Goal: Task Accomplishment & Management: Manage account settings

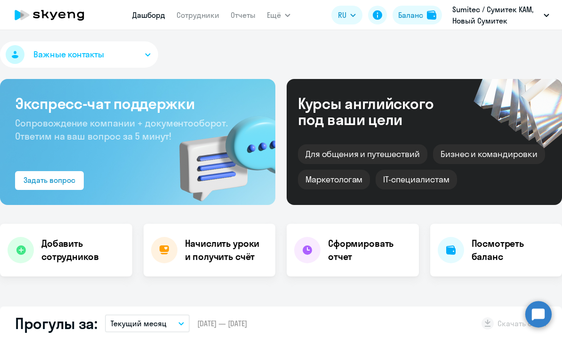
select select "30"
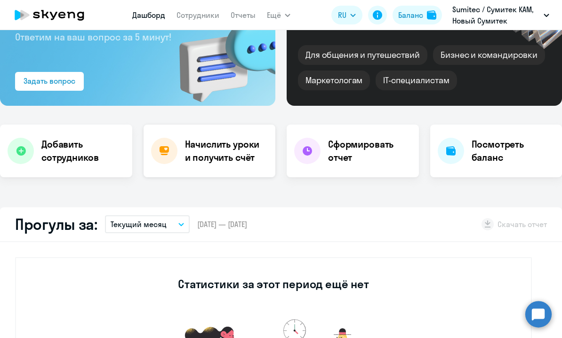
scroll to position [101, 0]
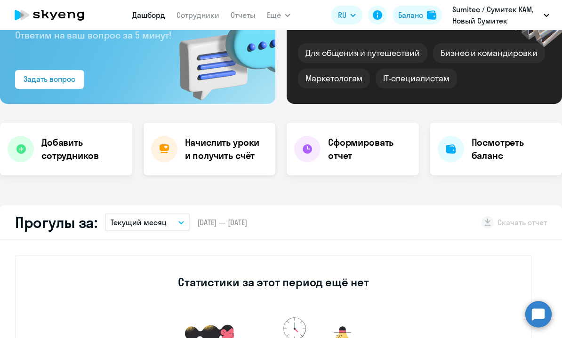
click at [254, 145] on h4 "Начислить уроки и получить счёт" at bounding box center [226, 149] width 82 height 26
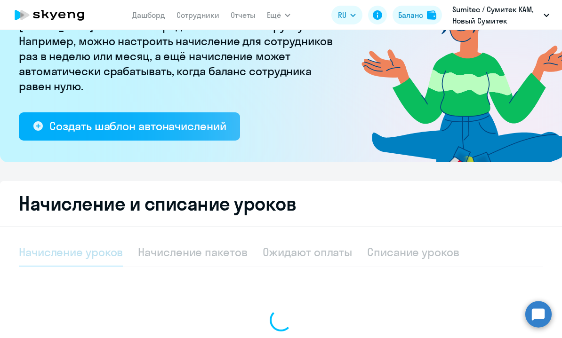
select select "10"
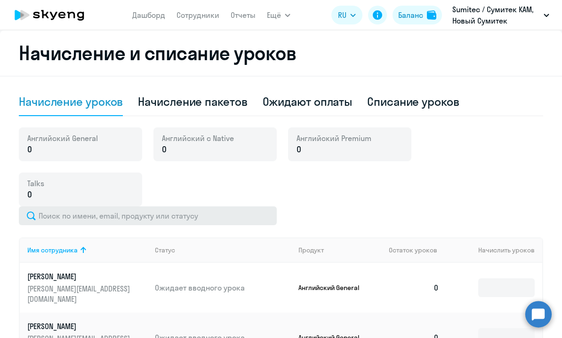
scroll to position [327, 0]
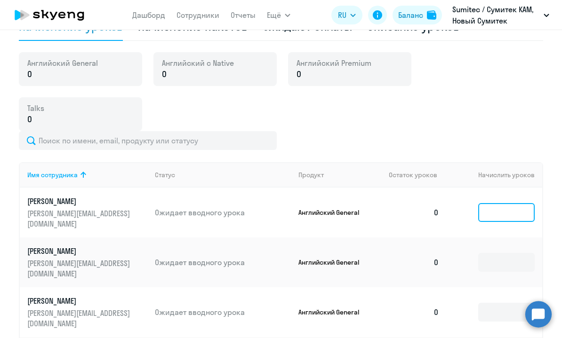
click at [482, 213] on input at bounding box center [506, 212] width 56 height 19
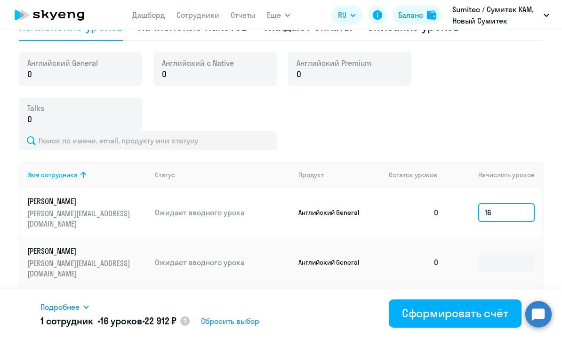
type input "16"
click at [190, 322] on circle at bounding box center [184, 321] width 9 height 9
select select "english_adult_f2g_base"
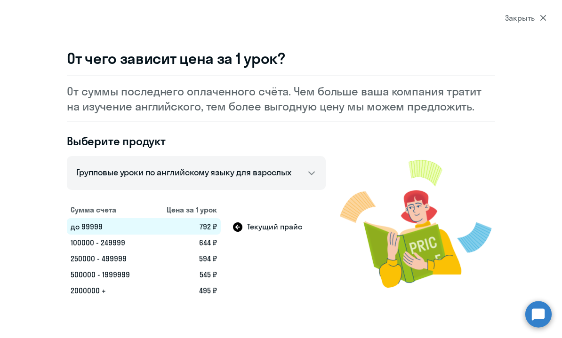
click at [210, 243] on td "644 ₽" at bounding box center [185, 243] width 72 height 16
click at [237, 229] on icon at bounding box center [237, 227] width 9 height 9
click at [536, 15] on div "Закрыть" at bounding box center [525, 17] width 41 height 11
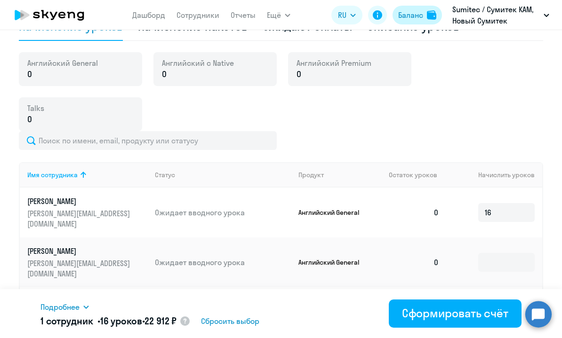
click at [411, 19] on div "Баланс" at bounding box center [410, 14] width 25 height 11
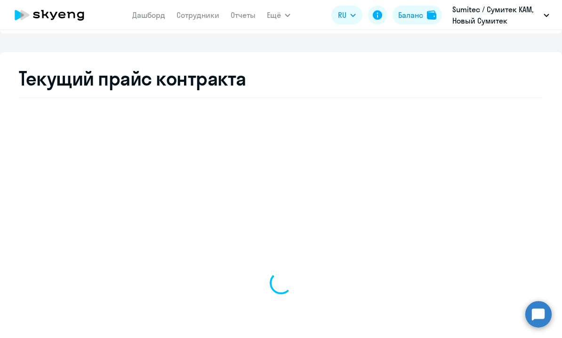
select select "english_adult_not_native_speaker"
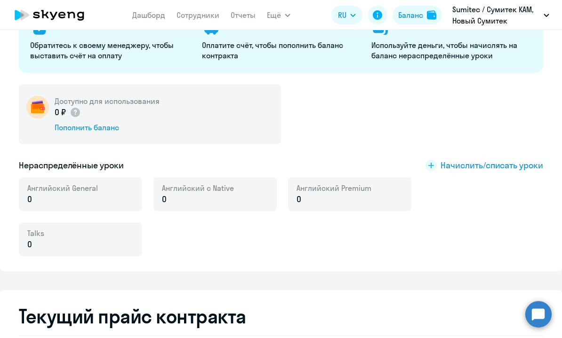
scroll to position [134, 0]
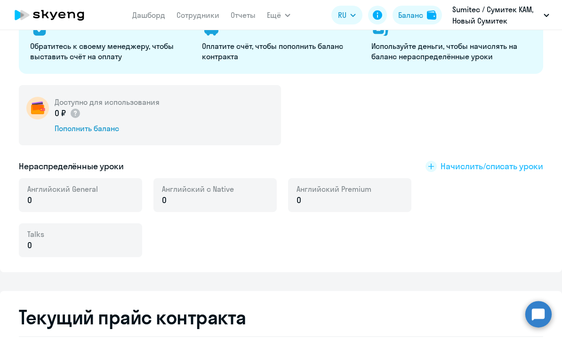
click at [459, 169] on span "Начислить/списать уроки" at bounding box center [492, 167] width 103 height 12
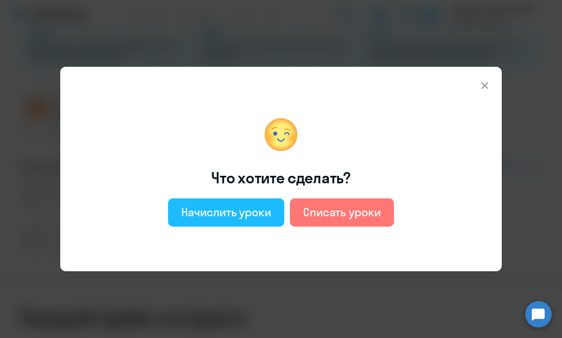
click at [258, 218] on div "Начислить уроки" at bounding box center [226, 212] width 90 height 15
select select "english_adult_not_native_speaker"
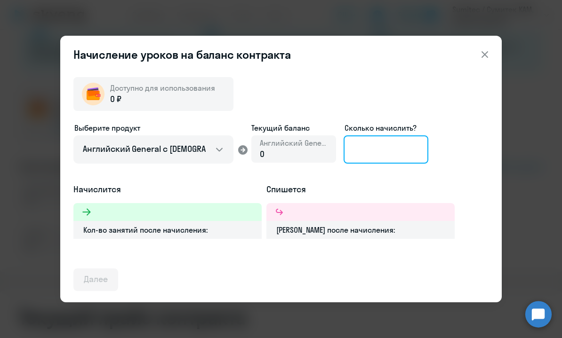
click at [374, 153] on input at bounding box center [386, 150] width 85 height 28
type input "16"
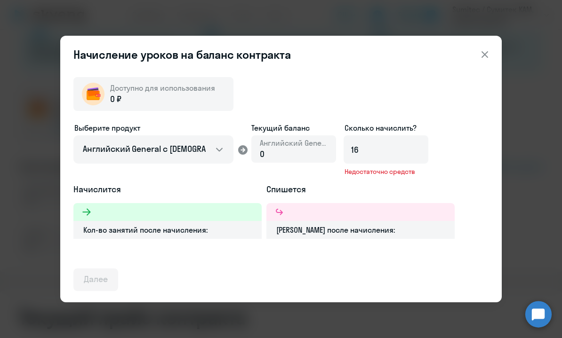
click at [495, 42] on div "Начисление уроков на баланс контракта Доступно для использования 0 ₽ Выберите п…" at bounding box center [281, 169] width 442 height 267
click at [484, 56] on icon at bounding box center [484, 54] width 11 height 11
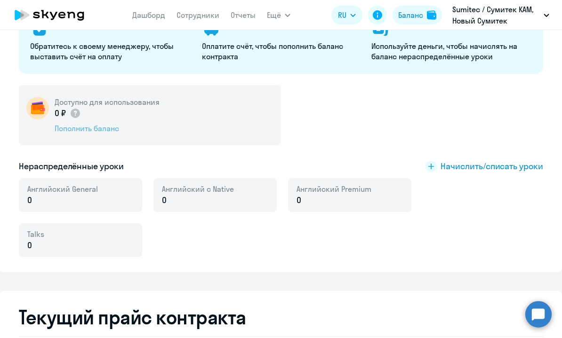
click at [114, 127] on div "Пополнить баланс" at bounding box center [107, 128] width 105 height 10
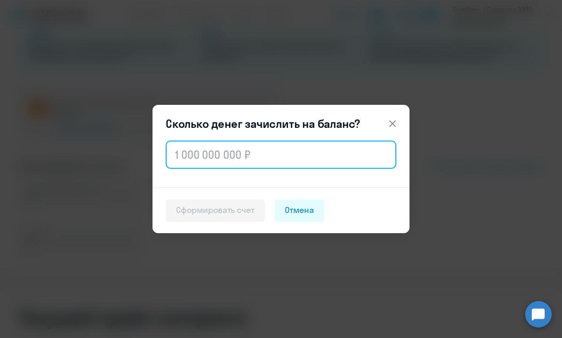
click at [284, 158] on input "text" at bounding box center [281, 155] width 231 height 28
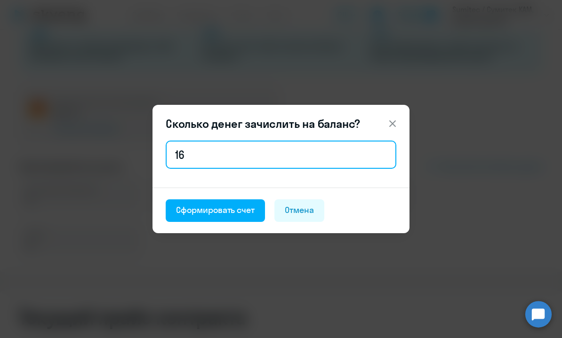
type input "16"
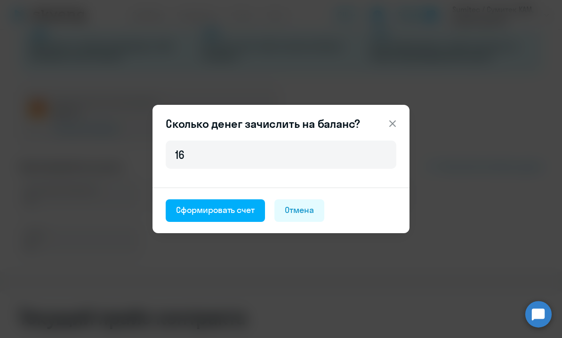
click at [312, 177] on div "16" at bounding box center [281, 163] width 257 height 49
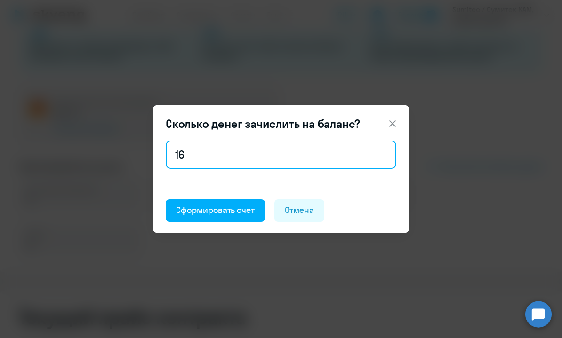
click at [298, 157] on input "16" at bounding box center [281, 155] width 231 height 28
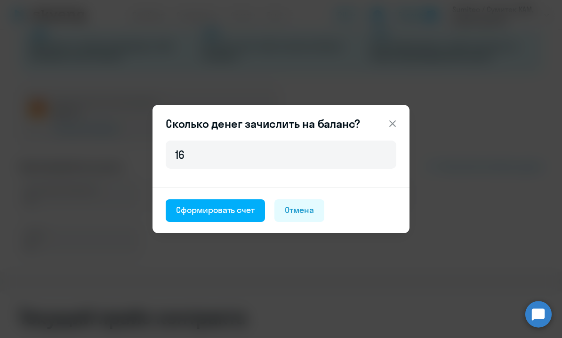
click at [403, 117] on header "Сколько денег зачислить на баланс?" at bounding box center [281, 123] width 257 height 15
click at [393, 124] on icon at bounding box center [392, 124] width 7 height 7
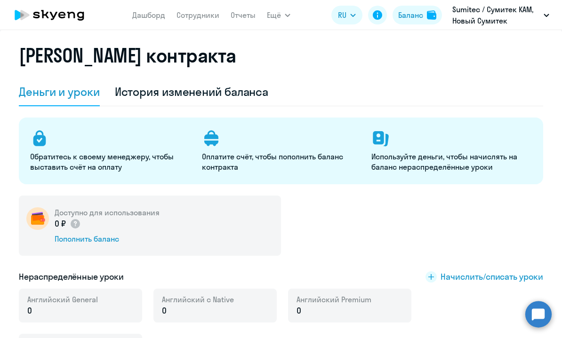
scroll to position [0, 0]
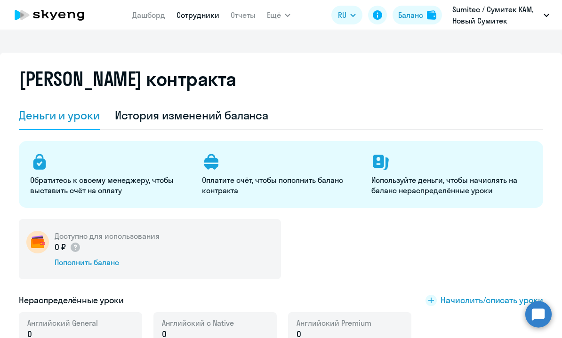
click at [196, 12] on link "Сотрудники" at bounding box center [198, 14] width 43 height 9
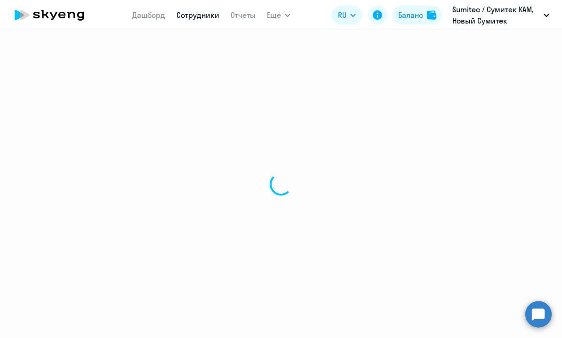
select select "30"
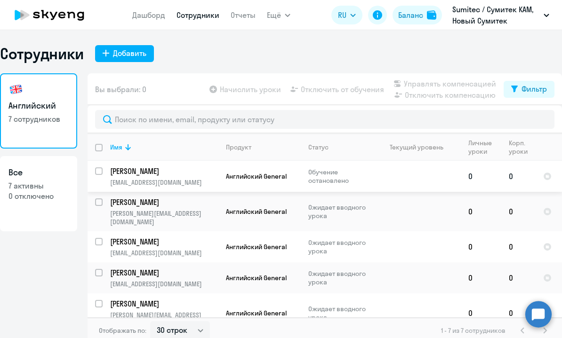
click at [95, 170] on input "select row 18333132" at bounding box center [104, 177] width 19 height 19
checkbox input "true"
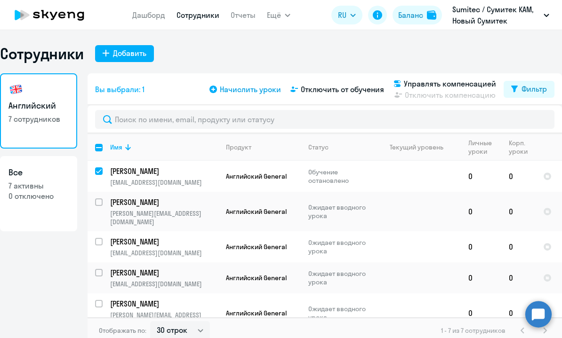
click at [246, 92] on span "Начислить уроки" at bounding box center [250, 89] width 61 height 11
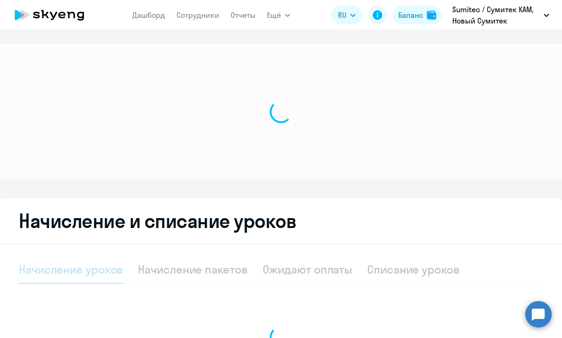
select select "10"
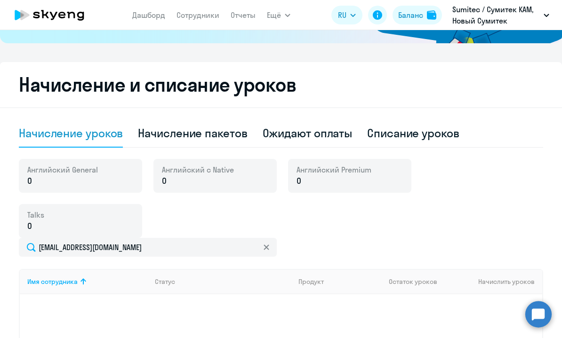
scroll to position [222, 0]
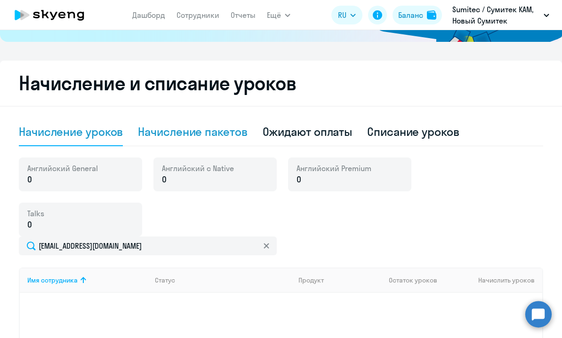
click at [201, 134] on div "Начисление пакетов" at bounding box center [192, 131] width 109 height 15
select select "10"
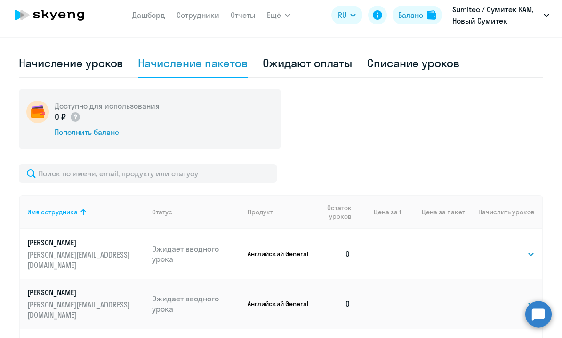
scroll to position [303, 0]
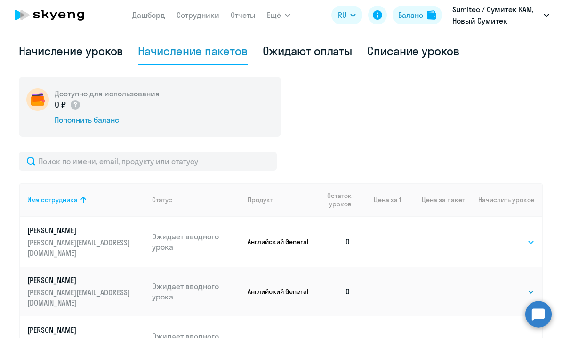
click at [509, 241] on select "Выбрать 4 8 16 32 64 96 128" at bounding box center [515, 242] width 39 height 11
select select "16"
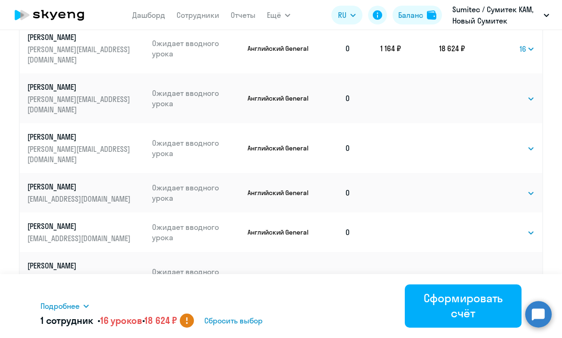
scroll to position [496, 0]
click at [507, 94] on select "Выбрать 4 8 16 32 64 96 128" at bounding box center [515, 99] width 39 height 11
select select "16"
click at [507, 144] on select "Выбрать 4 8 16 32 64 96 128" at bounding box center [515, 149] width 39 height 11
select select "16"
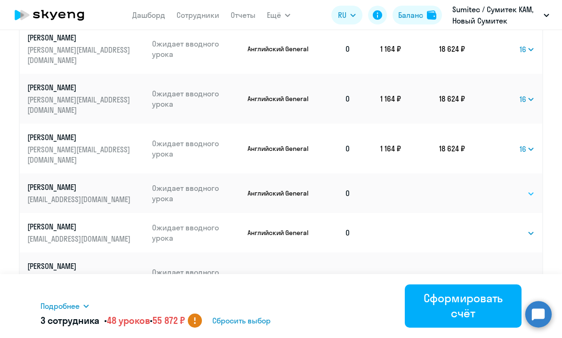
click at [505, 188] on select "Выбрать 4 8 16 32 64 96 128" at bounding box center [515, 193] width 39 height 11
select select "16"
click at [500, 228] on select "Выбрать 4 8 16 32 64 96 128" at bounding box center [515, 233] width 39 height 11
select select "16"
click at [532, 194] on tbody "[PERSON_NAME] [PERSON_NAME][EMAIL_ADDRESS][DOMAIN_NAME] Ожидает вводного урока …" at bounding box center [281, 163] width 523 height 279
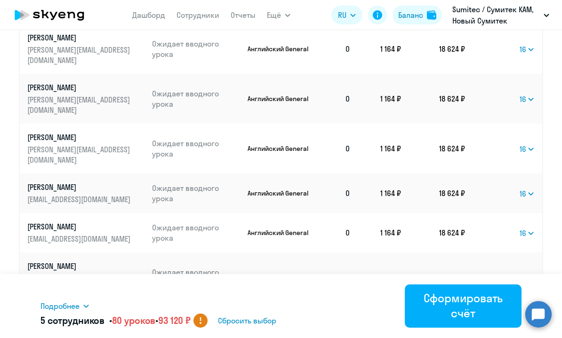
select select "16"
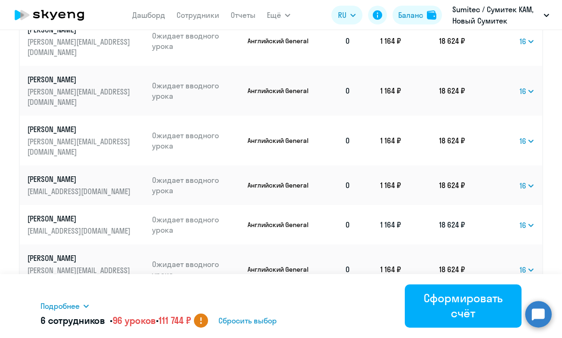
scroll to position [505, 0]
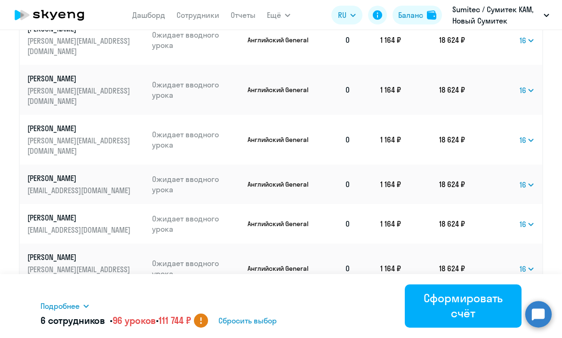
click at [137, 223] on div "Имя сотрудника Статус Продукт Остаток уроков Цена за 1 Цена за пакет Начислить …" at bounding box center [281, 135] width 524 height 370
select select "30"
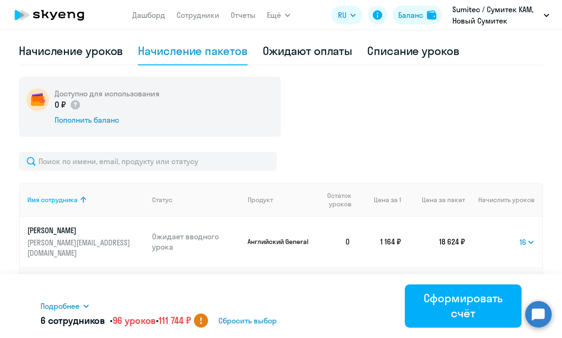
scroll to position [0, 0]
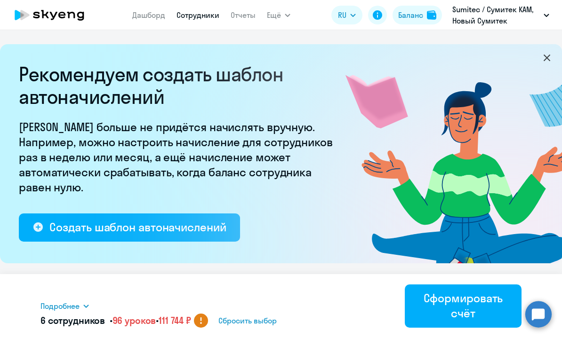
click at [193, 17] on link "Сотрудники" at bounding box center [198, 14] width 43 height 9
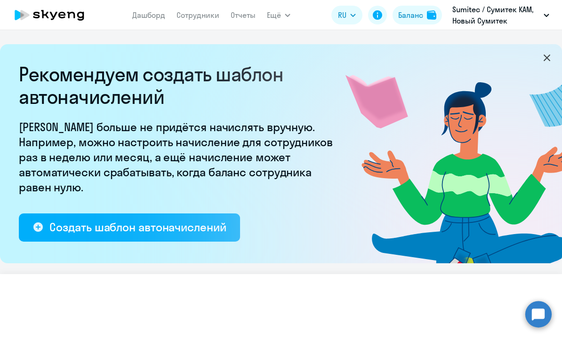
select select "30"
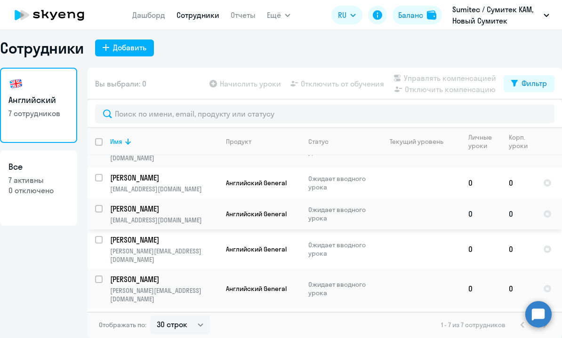
scroll to position [59, 0]
click at [113, 172] on p "[PERSON_NAME]" at bounding box center [163, 177] width 106 height 10
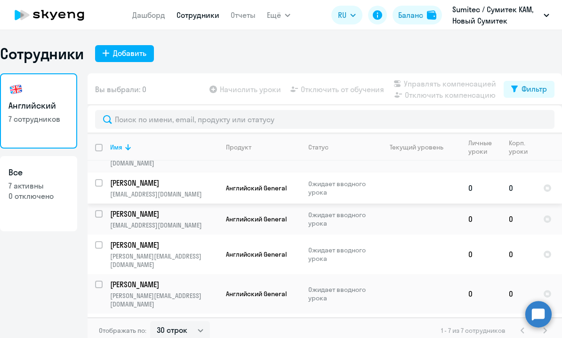
select select "english"
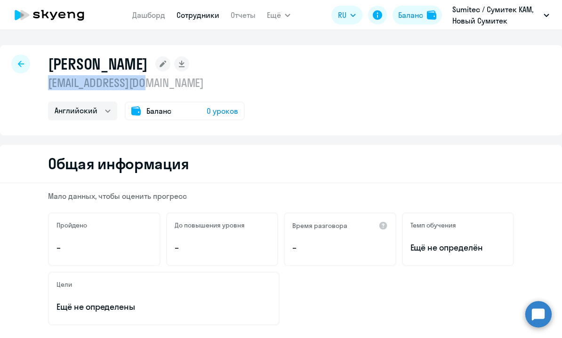
drag, startPoint x: 147, startPoint y: 87, endPoint x: 47, endPoint y: 85, distance: 100.3
click at [47, 85] on div "[PERSON_NAME] [EMAIL_ADDRESS][DOMAIN_NAME] Английский Баланс 0 уроков" at bounding box center [281, 90] width 562 height 90
copy p "[EMAIL_ADDRESS][DOMAIN_NAME]"
click at [24, 66] on icon at bounding box center [21, 64] width 6 height 7
select select "30"
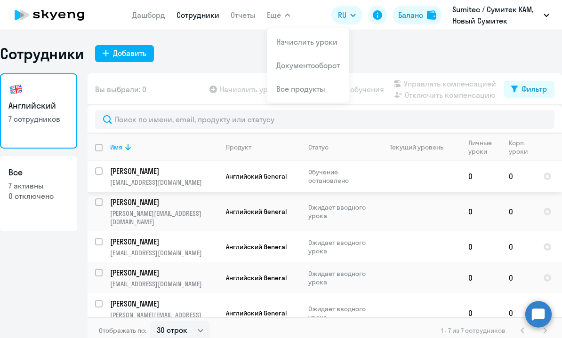
click at [180, 180] on p "[EMAIL_ADDRESS][DOMAIN_NAME]" at bounding box center [164, 182] width 108 height 8
select select "english"
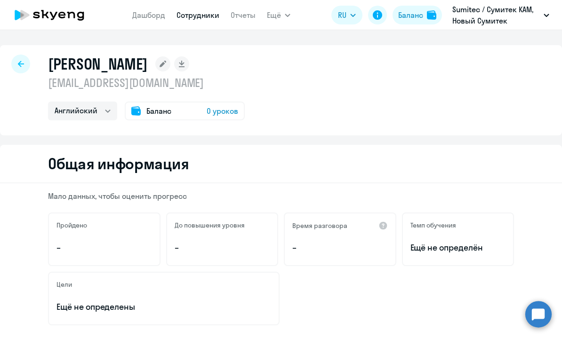
click at [26, 62] on div at bounding box center [20, 64] width 19 height 19
select select "30"
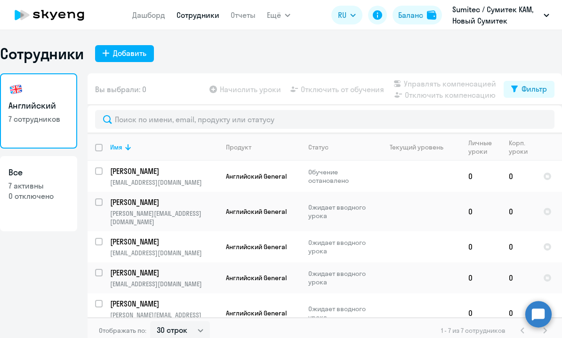
click at [253, 88] on app-table-action-button "Начислить уроки" at bounding box center [244, 89] width 73 height 11
click at [231, 70] on div "Сотрудники Добавить Английский 7 сотрудников Все 7 активны 0 отключено Вы выбра…" at bounding box center [281, 194] width 562 height 300
click at [95, 146] on input "deselect all" at bounding box center [104, 153] width 19 height 19
checkbox input "true"
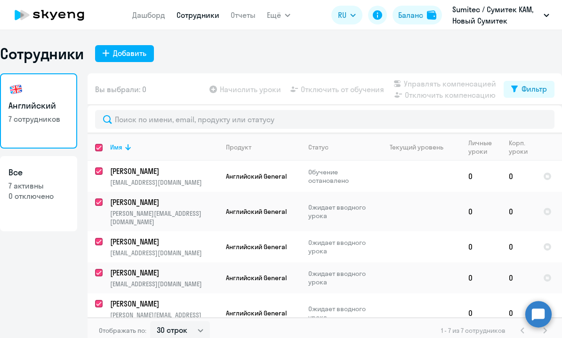
checkbox input "true"
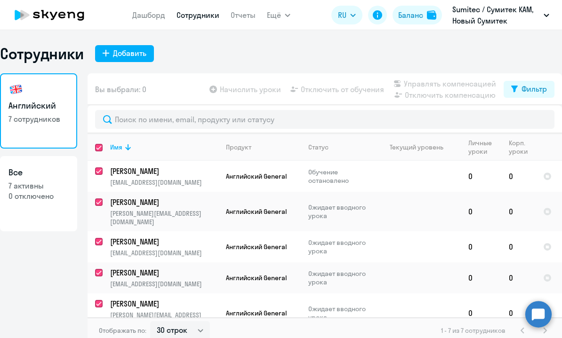
checkbox input "true"
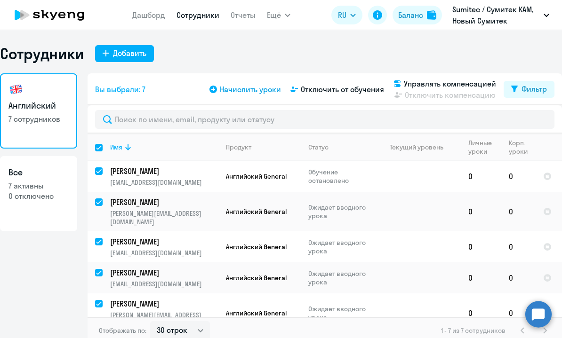
click at [243, 88] on span "Начислить уроки" at bounding box center [250, 89] width 61 height 11
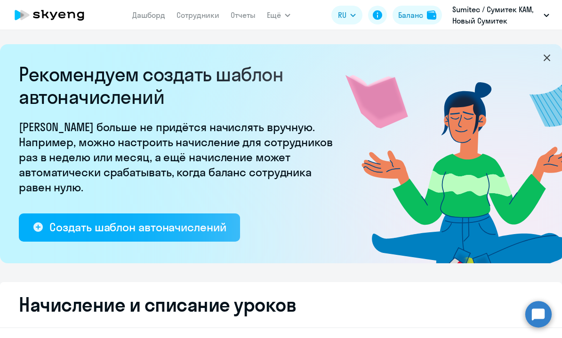
select select "10"
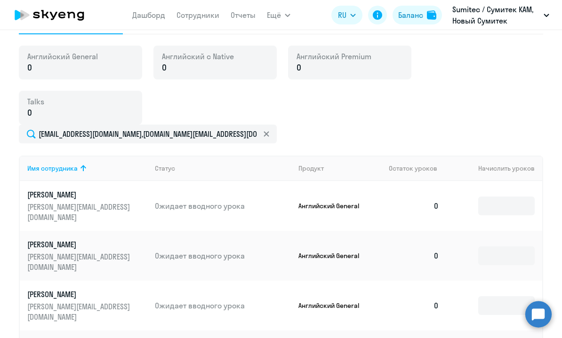
scroll to position [493, 0]
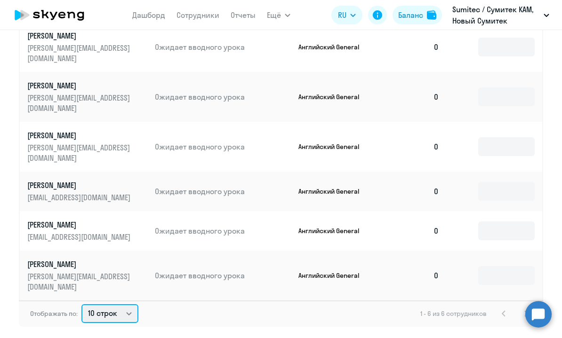
click at [148, 229] on div "[EMAIL_ADDRESS][DOMAIN_NAME],[DOMAIN_NAME][EMAIL_ADDRESS][DOMAIN_NAME],[EMAIL_A…" at bounding box center [281, 147] width 524 height 362
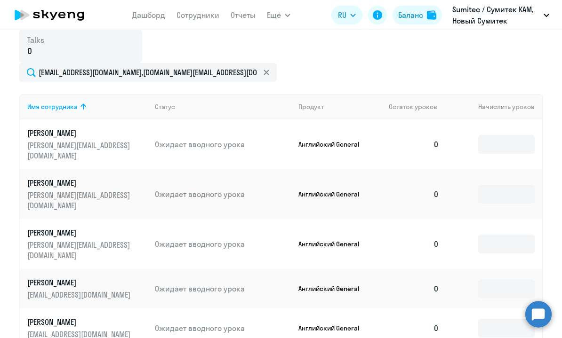
scroll to position [374, 0]
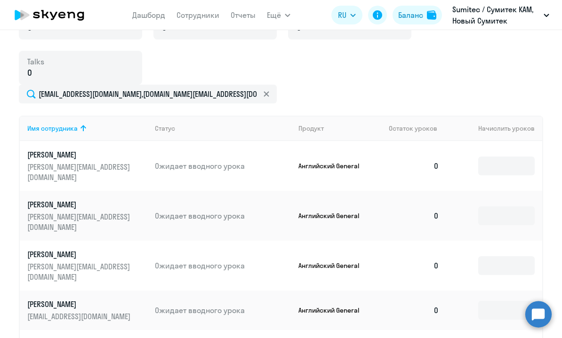
click at [267, 95] on icon at bounding box center [266, 93] width 5 height 5
click at [363, 80] on div "[DEMOGRAPHIC_DATA] General 0 Английский с Native 0 Английский Premium 0 Talks 0" at bounding box center [281, 45] width 524 height 79
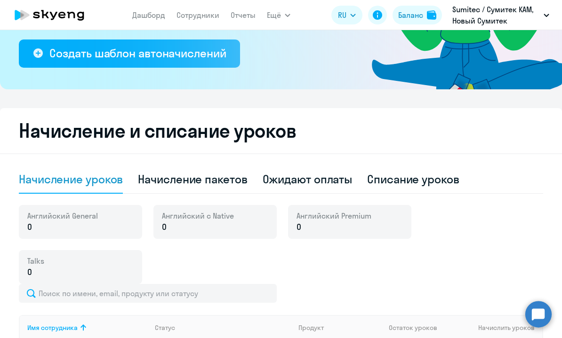
scroll to position [187, 0]
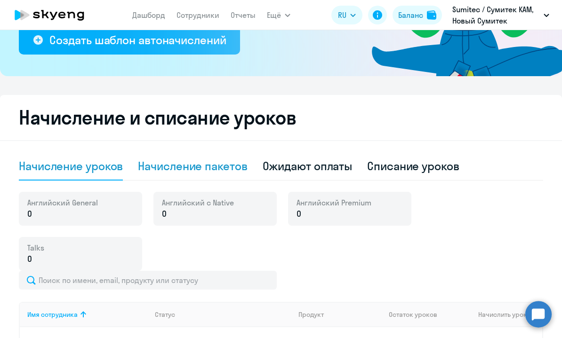
click at [211, 169] on div "Начисление пакетов" at bounding box center [192, 166] width 109 height 15
select select "10"
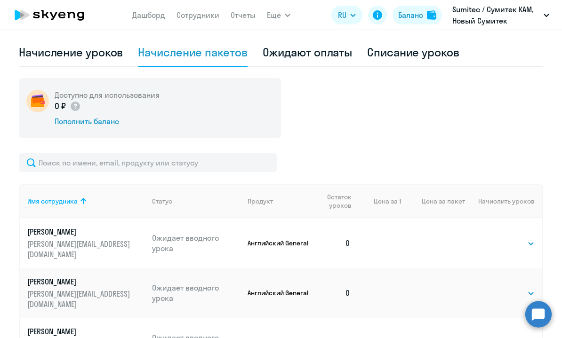
scroll to position [387, 0]
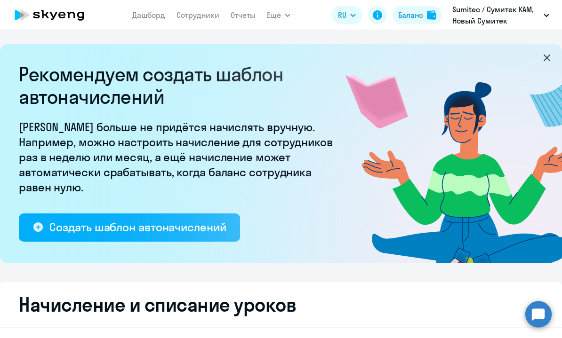
select select "30"
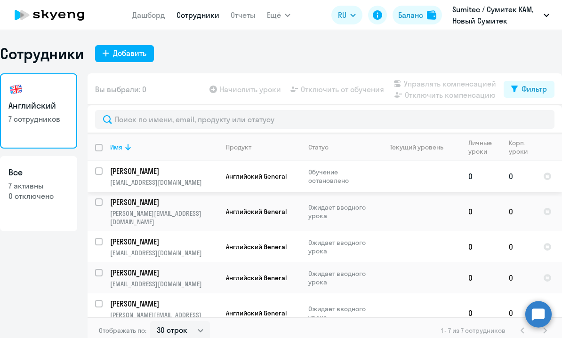
click at [158, 173] on p "[PERSON_NAME]" at bounding box center [163, 171] width 106 height 10
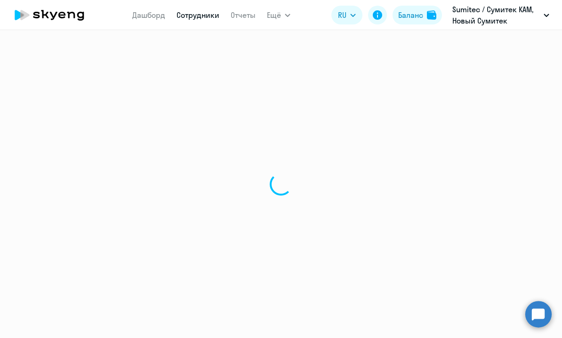
select select "english"
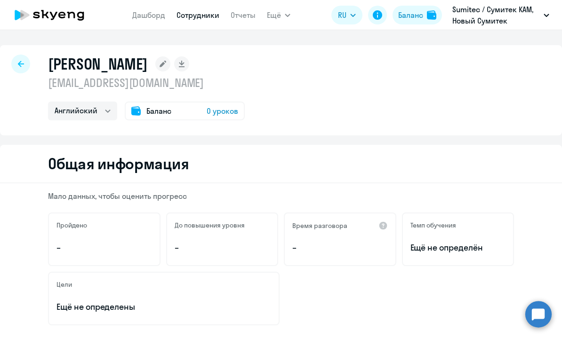
click at [14, 65] on div at bounding box center [20, 64] width 19 height 19
select select "30"
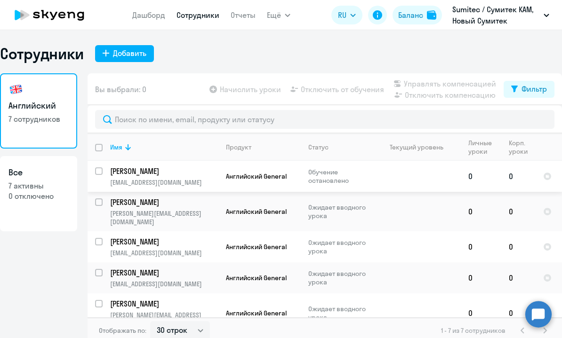
click at [95, 171] on input "select row 18333132" at bounding box center [104, 177] width 19 height 19
checkbox input "true"
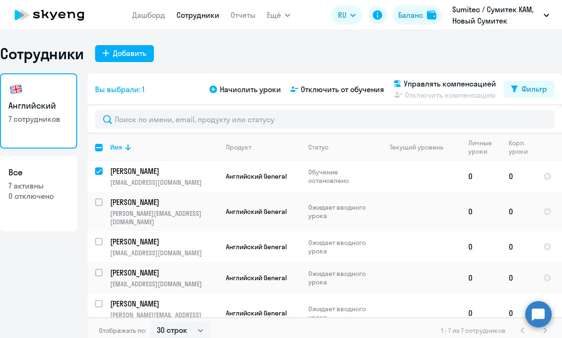
click at [95, 150] on input "deselect all" at bounding box center [104, 153] width 19 height 19
checkbox input "true"
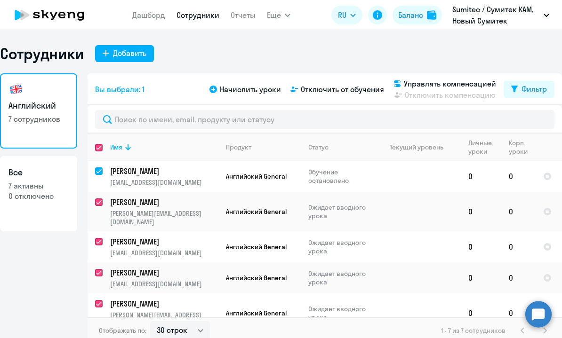
checkbox input "true"
click at [242, 93] on span "Начислить уроки" at bounding box center [250, 89] width 61 height 11
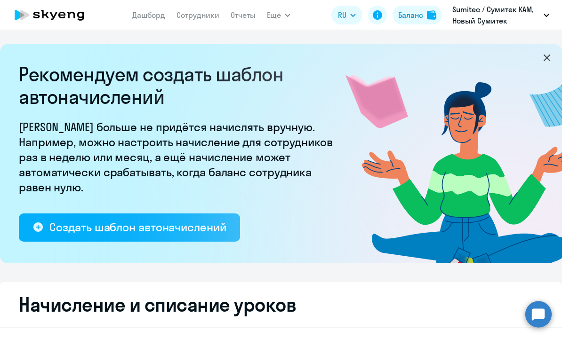
select select "10"
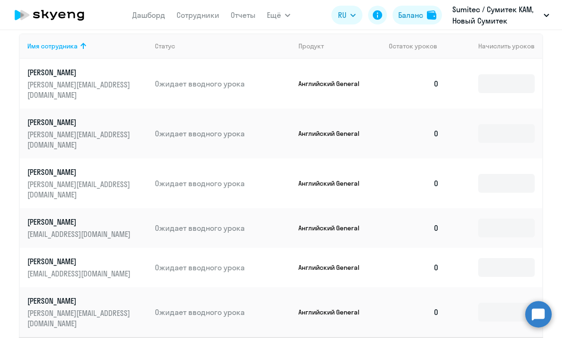
scroll to position [457, 0]
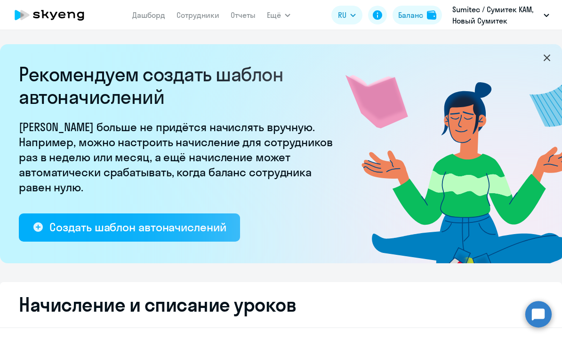
select select "30"
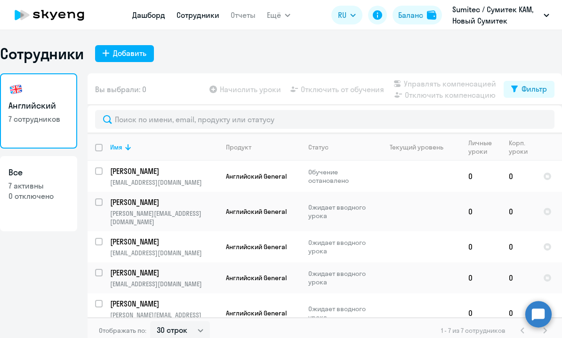
click at [143, 17] on link "Дашборд" at bounding box center [148, 14] width 33 height 9
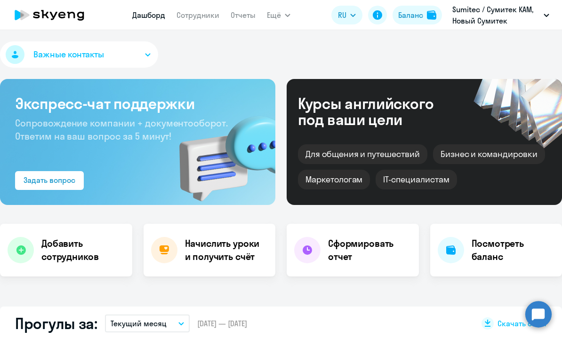
select select "30"
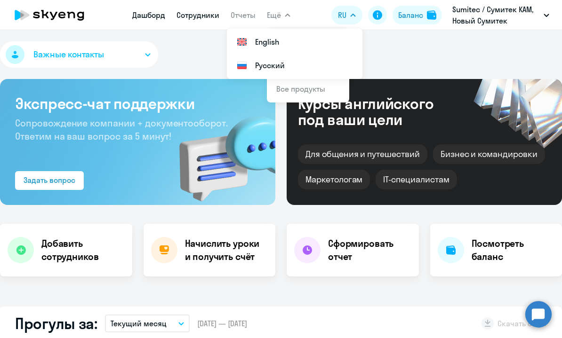
click at [195, 16] on link "Сотрудники" at bounding box center [198, 14] width 43 height 9
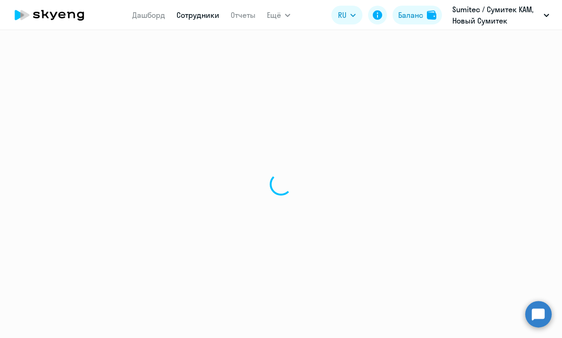
select select "30"
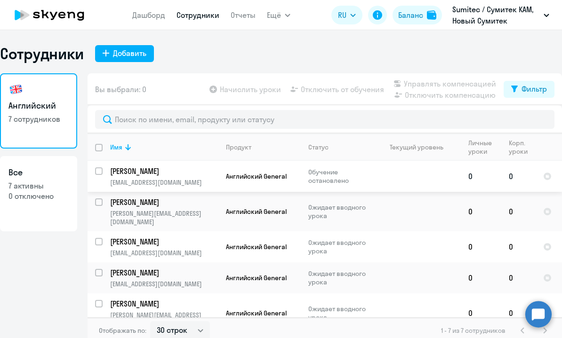
click at [122, 170] on p "[PERSON_NAME]" at bounding box center [163, 171] width 106 height 10
select select "english"
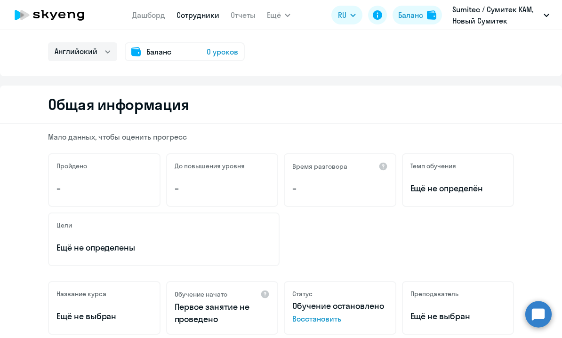
scroll to position [108, 0]
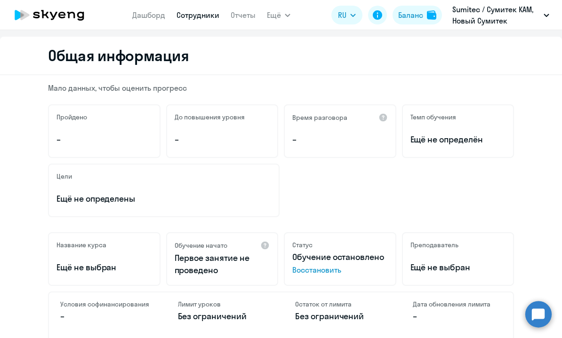
click at [317, 270] on span "Восстановить" at bounding box center [340, 270] width 96 height 11
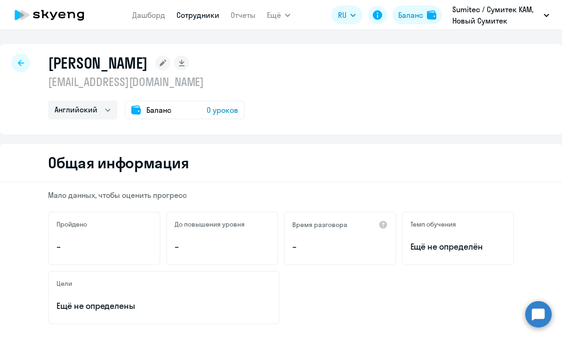
scroll to position [2, 0]
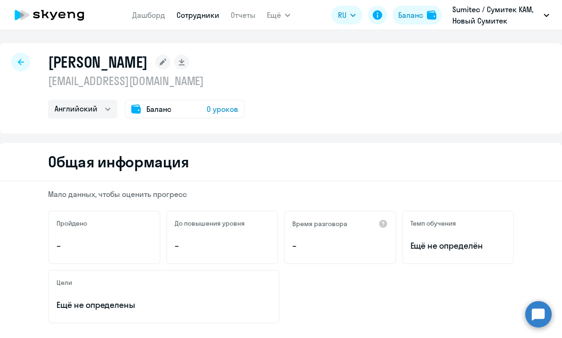
click at [189, 16] on link "Сотрудники" at bounding box center [198, 14] width 43 height 9
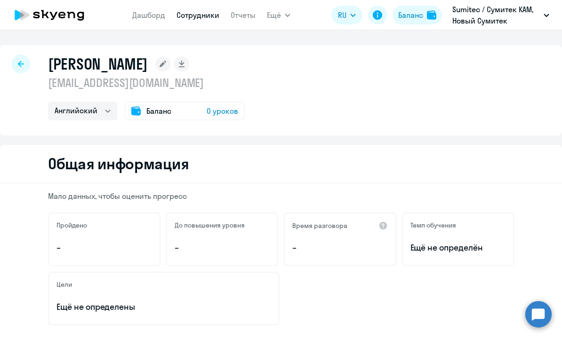
select select "30"
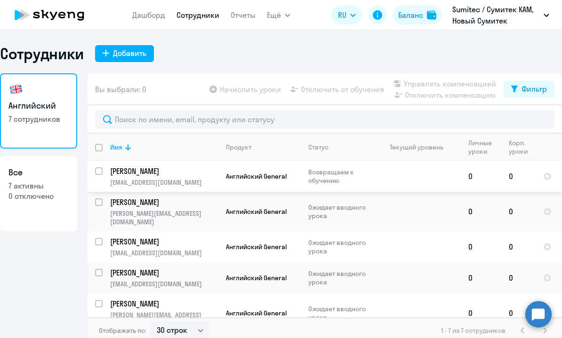
click at [95, 171] on input "select row 18333132" at bounding box center [104, 177] width 19 height 19
checkbox input "true"
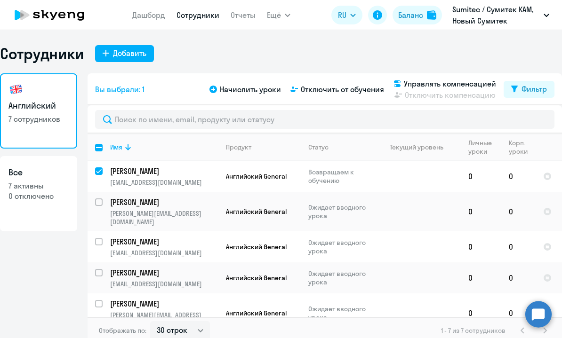
click at [95, 148] on input "deselect all" at bounding box center [104, 153] width 19 height 19
checkbox input "true"
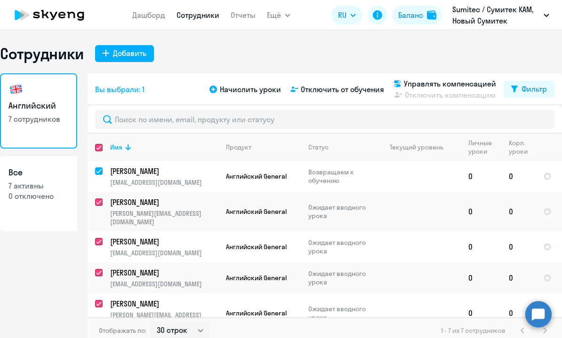
checkbox input "true"
click at [230, 90] on span "Начислить уроки" at bounding box center [250, 89] width 61 height 11
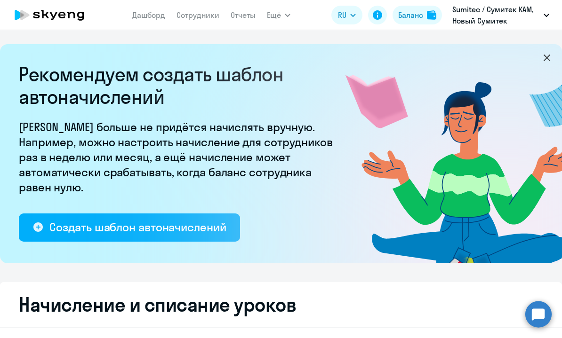
select select "10"
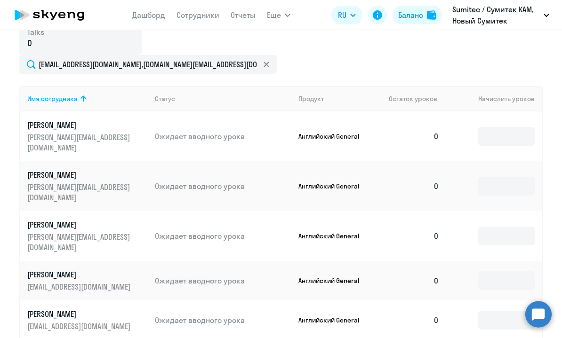
scroll to position [394, 0]
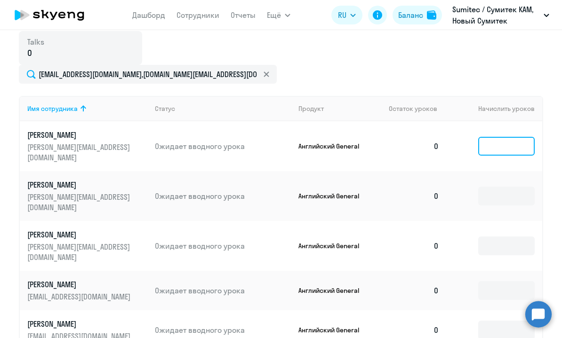
click at [494, 137] on input at bounding box center [506, 146] width 56 height 19
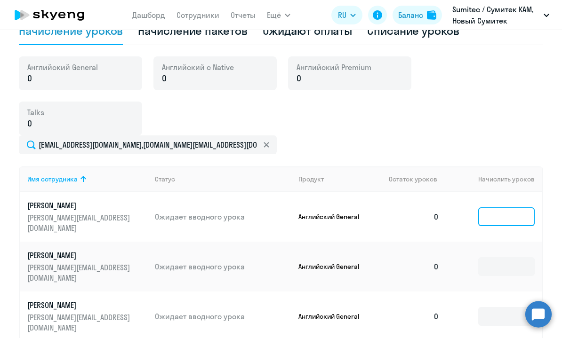
scroll to position [242, 0]
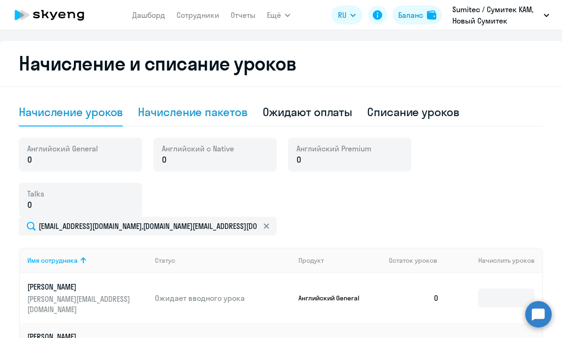
click at [180, 105] on div "Начисление пакетов" at bounding box center [192, 112] width 109 height 15
select select "10"
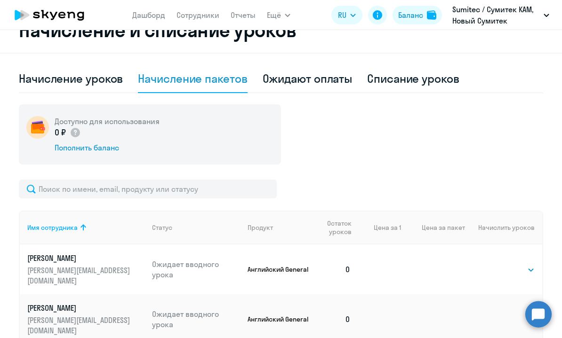
scroll to position [348, 0]
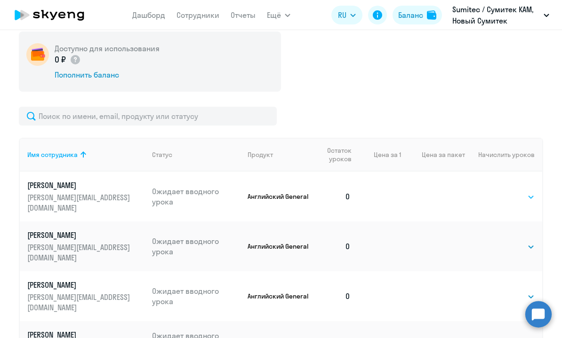
click at [531, 148] on table "Имя сотрудника Статус Продукт Остаток уроков Цена за 1 Цена за пакет Начислить …" at bounding box center [281, 314] width 523 height 352
select select "16"
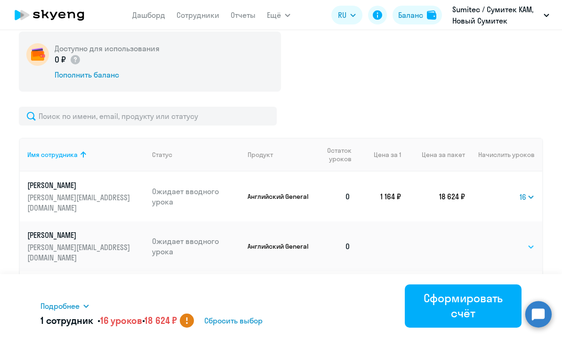
click at [514, 242] on select "Выбрать 4 8 16 32 64 96 128" at bounding box center [515, 247] width 39 height 11
select select "16"
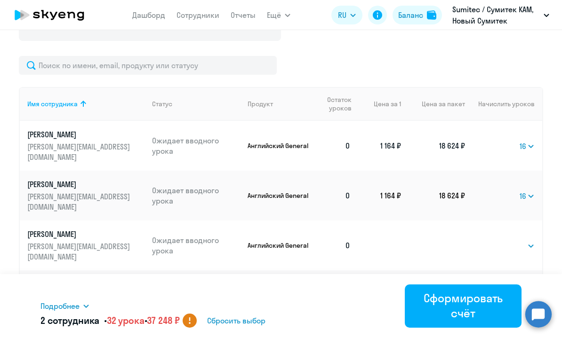
scroll to position [411, 0]
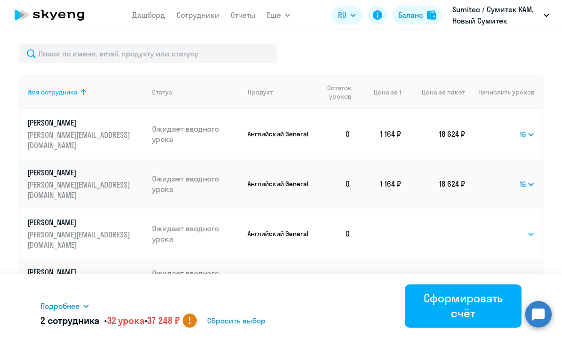
click at [513, 229] on select "Выбрать 4 8 16 32 64 96 128" at bounding box center [515, 234] width 39 height 11
select select "16"
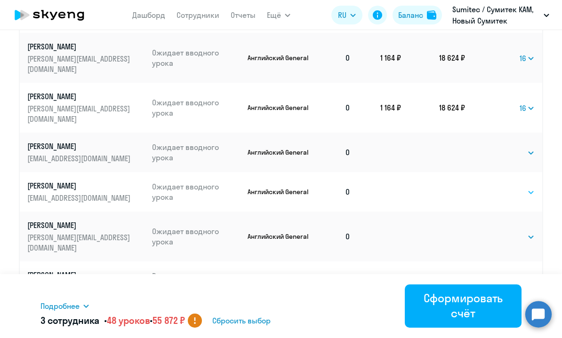
scroll to position [544, 0]
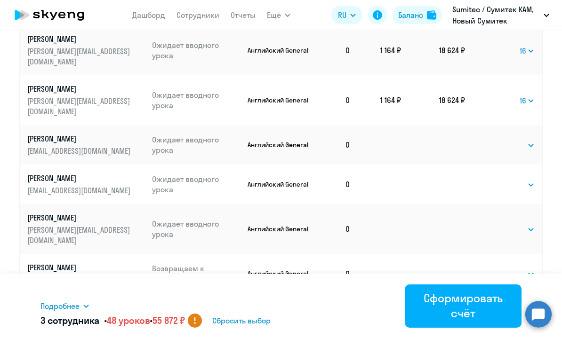
click at [515, 125] on td "Выбрать 4 8 16 32 64 96 128 Выбрать" at bounding box center [503, 145] width 77 height 40
click at [516, 140] on select "Выбрать 4 8 16 32 64 96 128" at bounding box center [515, 145] width 39 height 11
select select "16"
click at [508, 179] on select "Выбрать 4 8 16 32 64 96 128" at bounding box center [515, 184] width 39 height 11
select select "16"
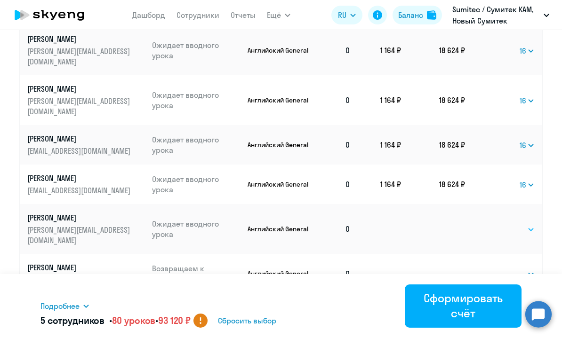
click at [507, 224] on select "Выбрать 4 8 16 32 64 96 128" at bounding box center [515, 229] width 39 height 11
select select "16"
click at [508, 269] on select "Выбрать 4 8 16 32 64 96 128" at bounding box center [515, 274] width 39 height 11
select select "16"
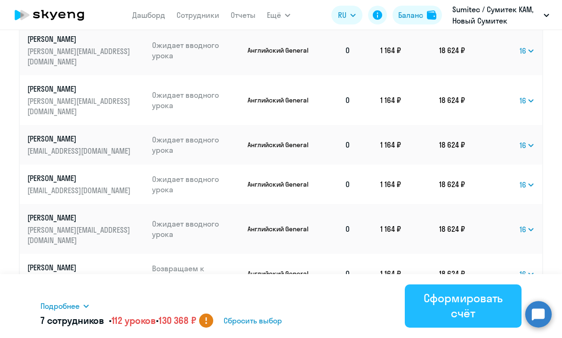
click at [449, 309] on div "Сформировать счёт" at bounding box center [463, 306] width 90 height 30
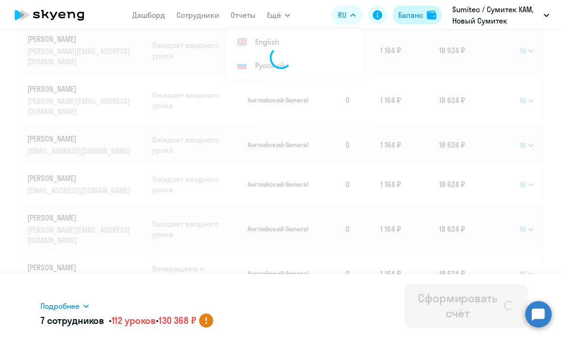
select select
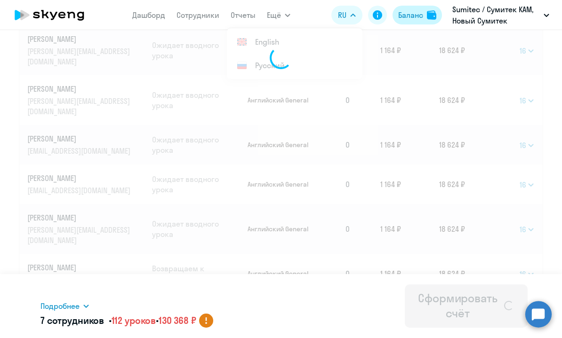
select select
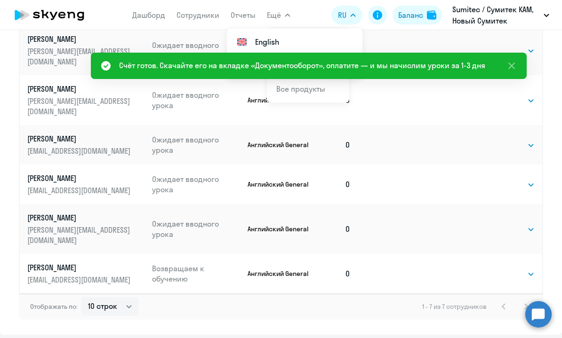
click at [281, 14] on button "Ещё" at bounding box center [279, 15] width 24 height 19
click at [512, 64] on icon at bounding box center [511, 66] width 7 height 7
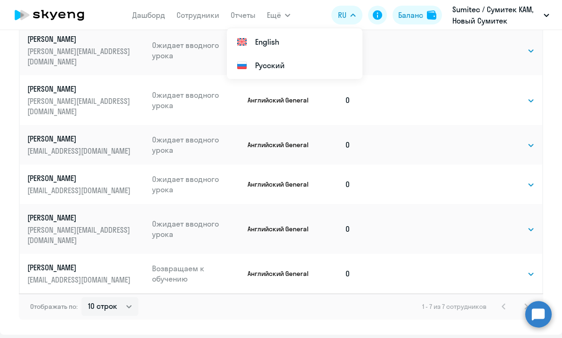
click at [290, 12] on app-header "Дашборд Сотрудники Отчеты Ещё Начислить уроки Документооборот Все продукты Дашб…" at bounding box center [281, 15] width 562 height 30
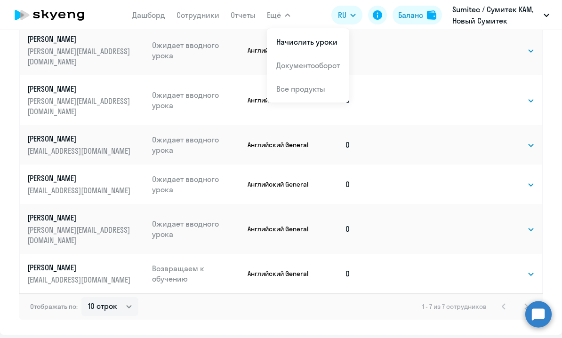
click at [307, 64] on link "Документооборот" at bounding box center [308, 65] width 64 height 9
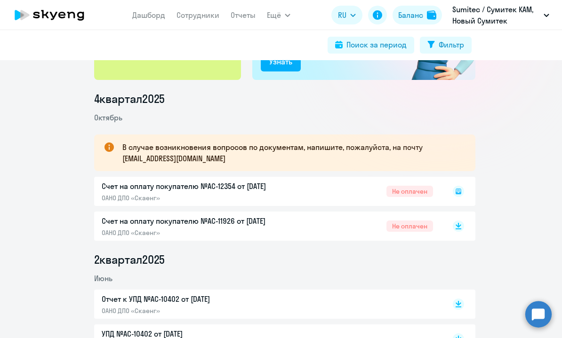
scroll to position [124, 0]
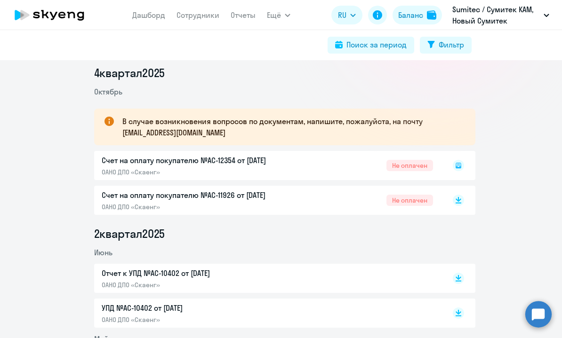
click at [456, 167] on icon at bounding box center [459, 166] width 6 height 6
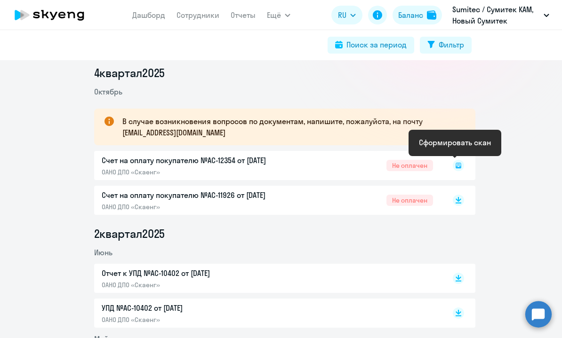
click at [457, 165] on icon at bounding box center [458, 165] width 3 height 0
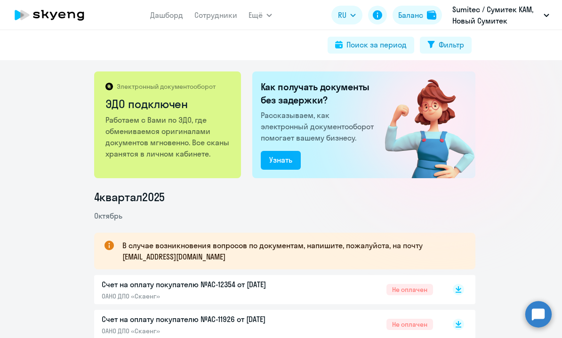
scroll to position [15, 0]
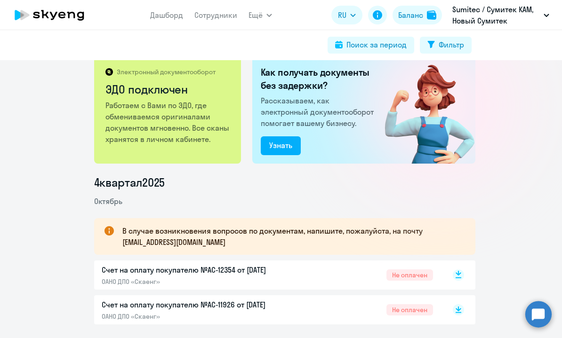
click at [456, 278] on icon at bounding box center [458, 275] width 11 height 11
